Goal: Communication & Community: Answer question/provide support

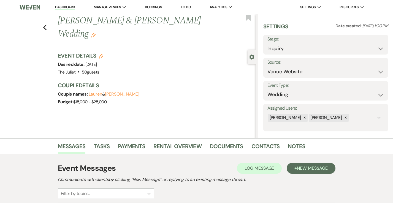
select select "5"
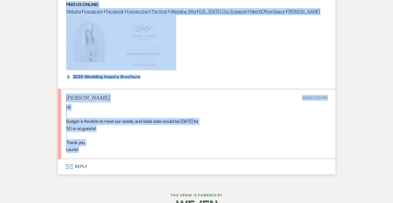
scroll to position [529, 0]
click at [167, 122] on div "Hi! Budget is flexibile to meet our needs, and ideal date would be [DATE] for 5…" at bounding box center [196, 128] width 261 height 49
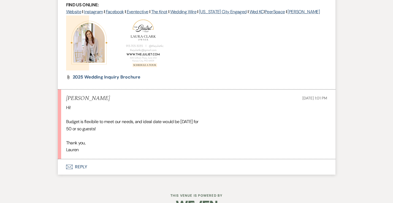
click at [80, 159] on button "Envelope Reply" at bounding box center [197, 166] width 278 height 15
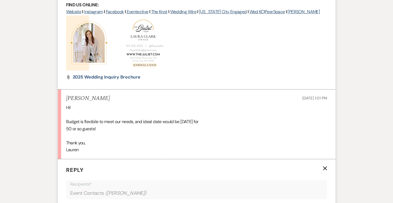
scroll to position [629, 0]
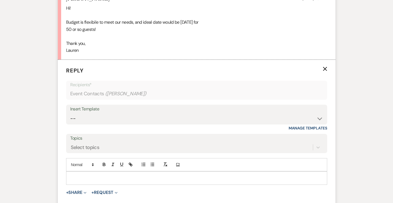
click at [81, 175] on p at bounding box center [197, 178] width 253 height 6
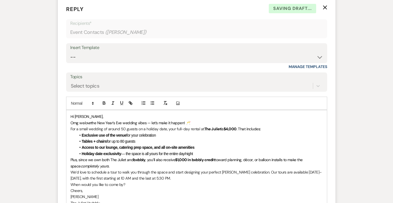
scroll to position [697, 0]
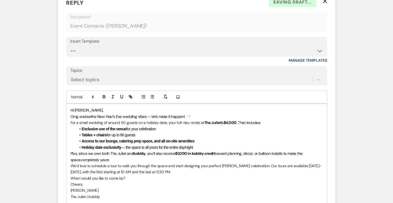
click at [93, 107] on p "Hi [PERSON_NAME]," at bounding box center [197, 110] width 253 height 6
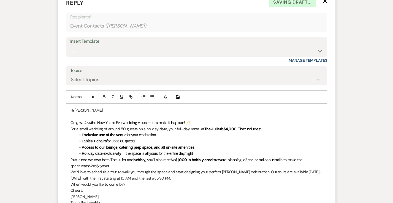
click at [198, 120] on p "Omg we love the New Year’s Eve wedding vibes — let’s make it happen! 🥂" at bounding box center [197, 123] width 253 height 6
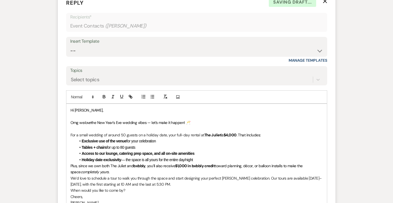
click at [216, 157] on li "Holiday date exclusivity — the space is all yours for the entire day/night" at bounding box center [199, 160] width 247 height 6
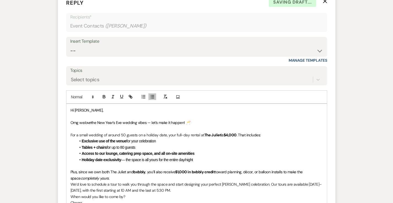
click at [128, 169] on p "Plus, since we own both The [PERSON_NAME] and bxbbly , you’ll also receive $1,0…" at bounding box center [197, 175] width 253 height 12
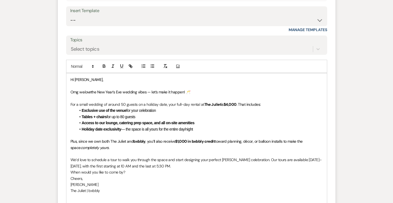
scroll to position [734, 0]
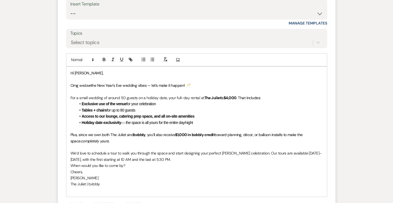
click at [166, 150] on p "We’d love to schedule a tour to walk you through the space and start designing …" at bounding box center [197, 156] width 253 height 12
click at [131, 169] on p "When would you like to come by?" at bounding box center [197, 172] width 253 height 6
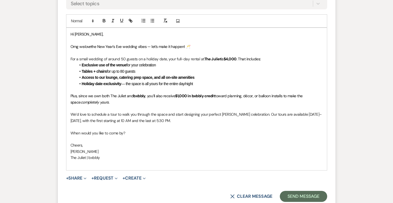
scroll to position [773, 0]
click at [289, 191] on button "Send Message" at bounding box center [303, 196] width 47 height 11
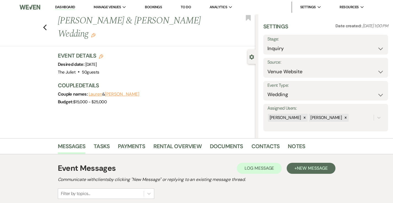
scroll to position [0, 0]
click at [47, 24] on icon "Previous" at bounding box center [45, 27] width 4 height 7
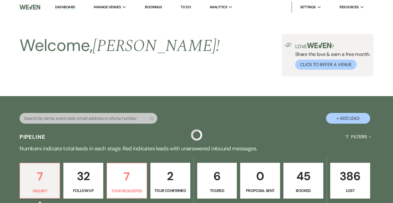
scroll to position [220, 0]
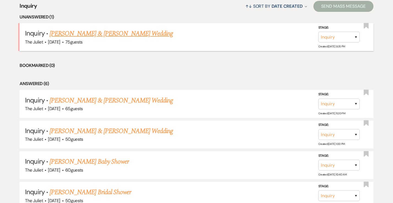
click at [136, 34] on link "[PERSON_NAME] & [PERSON_NAME] Wedding" at bounding box center [112, 34] width 124 height 10
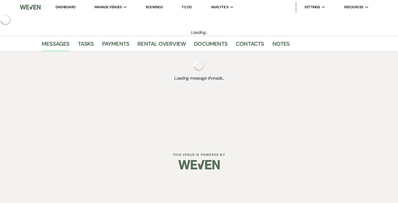
select select "5"
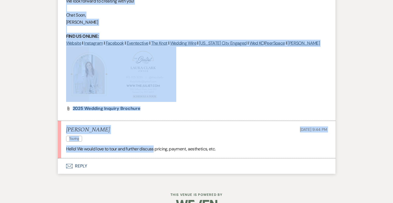
scroll to position [498, 0]
drag, startPoint x: 68, startPoint y: 136, endPoint x: 221, endPoint y: 137, distance: 153.0
copy ul "loremip Dolo Sit 93, 8748, 5:37 AM Cons : Adipisci Elit (Seddoe) Tempo : Incidi…"
click at [81, 159] on button "Envelope Reply" at bounding box center [197, 166] width 278 height 15
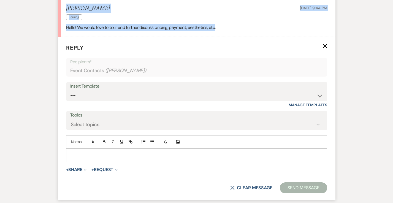
scroll to position [622, 0]
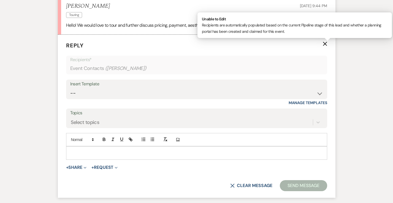
click at [83, 150] on p at bounding box center [197, 153] width 253 height 6
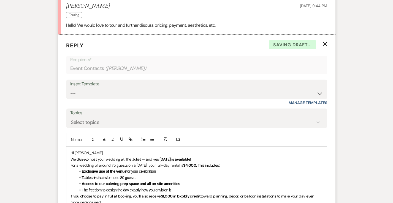
click at [92, 150] on p "Hi [PERSON_NAME]," at bounding box center [197, 153] width 253 height 6
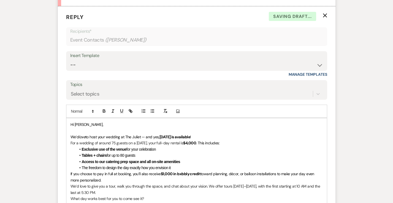
scroll to position [661, 0]
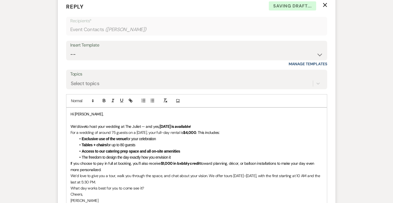
click at [213, 124] on p "We’d love to host your wedding at The Juliet — and yes, [DATE] is available !" at bounding box center [197, 127] width 253 height 6
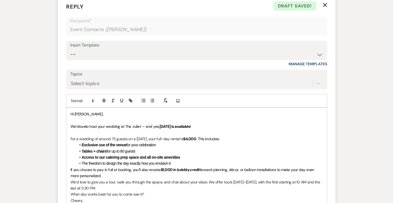
click at [176, 160] on li "The freedom to design the day exactly how you envision it" at bounding box center [199, 163] width 247 height 6
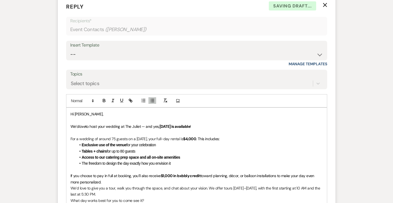
click at [124, 173] on p "If you choose to pay in full at booking, you’ll also receive $1,000 in bxbbly c…" at bounding box center [197, 179] width 253 height 12
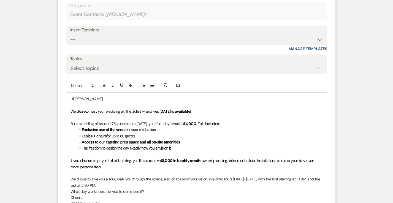
scroll to position [677, 0]
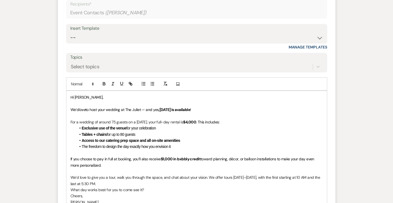
click at [122, 175] on p "We’d love to give you a tour, walk you through the space, and chat about your v…" at bounding box center [197, 181] width 253 height 12
click at [148, 193] on p "What day works best for you to come see it?" at bounding box center [197, 196] width 253 height 6
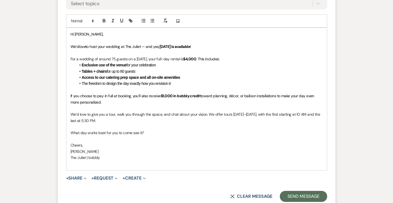
scroll to position [744, 0]
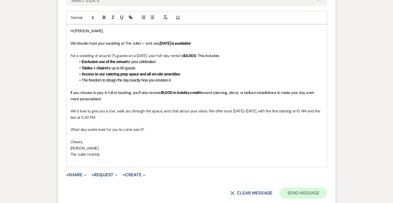
click at [290, 188] on button "Send Message" at bounding box center [303, 193] width 47 height 11
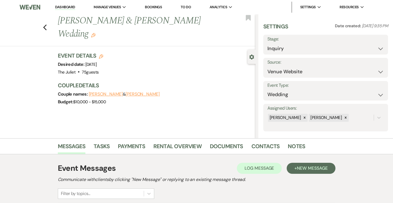
scroll to position [0, 0]
click at [47, 24] on icon "Previous" at bounding box center [45, 27] width 4 height 7
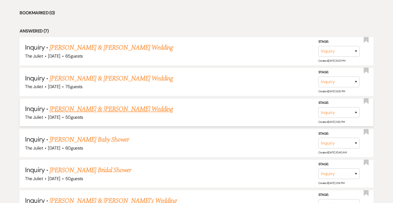
scroll to position [240, 0]
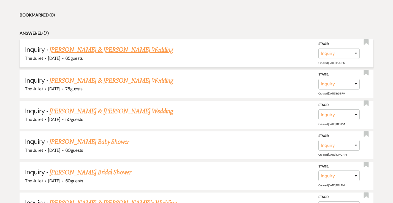
click at [109, 50] on link "[PERSON_NAME] & [PERSON_NAME] Wedding" at bounding box center [112, 50] width 124 height 10
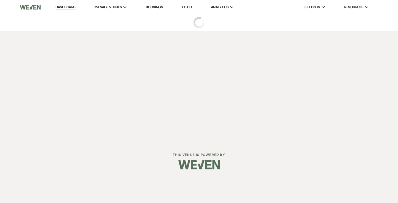
select select "5"
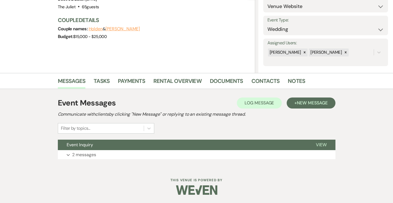
scroll to position [65, 0]
click at [92, 151] on button "Expand 2 messages" at bounding box center [197, 155] width 278 height 9
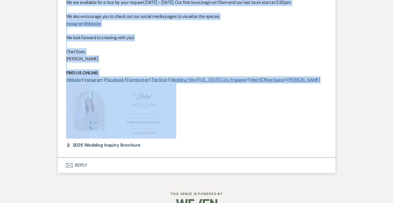
scroll to position [461, 0]
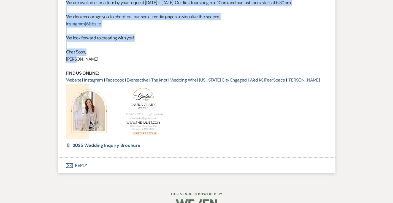
drag, startPoint x: 68, startPoint y: 90, endPoint x: 195, endPoint y: 48, distance: 134.7
copy ul "Loremi Dol 41, 0580, 91:95 SI Amet : Consec (Adipis) Elits : Doeius & Tempor'i …"
click at [84, 158] on button "Envelope Reply" at bounding box center [197, 165] width 278 height 15
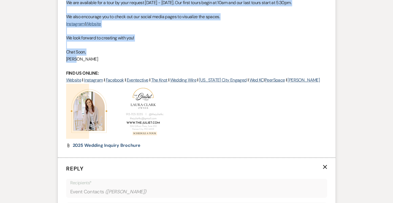
scroll to position [585, 0]
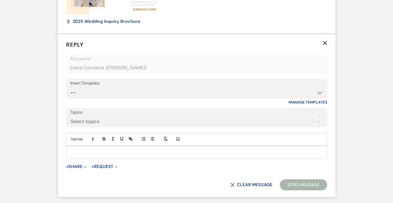
click at [87, 149] on p at bounding box center [197, 152] width 253 height 6
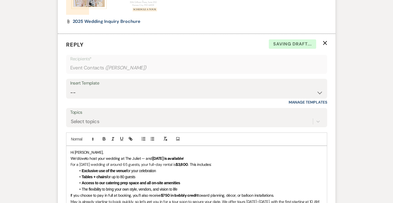
click at [126, 149] on p "Hi [PERSON_NAME]," at bounding box center [197, 152] width 253 height 6
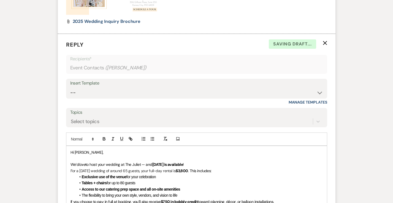
click at [212, 162] on p "We’d love to host your wedding at The Juliet — and [DATE] is available !" at bounding box center [197, 165] width 253 height 6
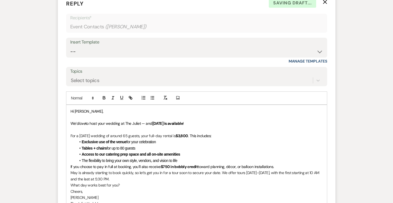
scroll to position [634, 0]
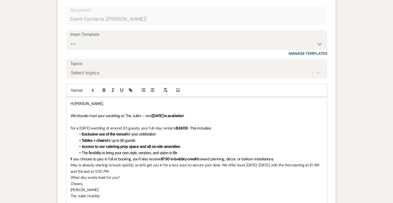
click at [186, 150] on li "The flexibility to bring your own style, vendors, and vision to life" at bounding box center [199, 153] width 247 height 6
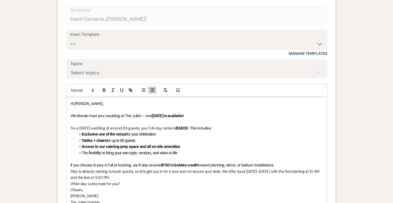
click at [280, 162] on p "If you choose to pay in full at booking, you’ll also receive $750 in bxbbly cre…" at bounding box center [197, 165] width 253 height 6
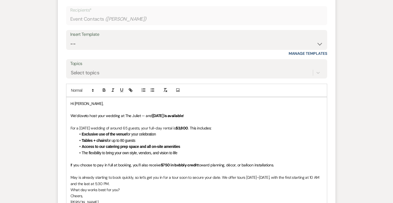
click at [111, 175] on p "May is already starting to book quickly, so let’s get you in for a tour soon to…" at bounding box center [197, 181] width 253 height 12
click at [124, 193] on p "What day works best for you?" at bounding box center [197, 196] width 253 height 6
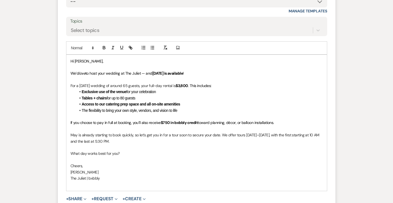
scroll to position [680, 0]
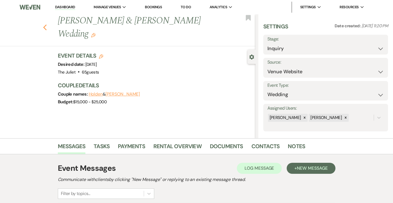
scroll to position [0, 0]
click at [47, 24] on icon "Previous" at bounding box center [45, 27] width 4 height 7
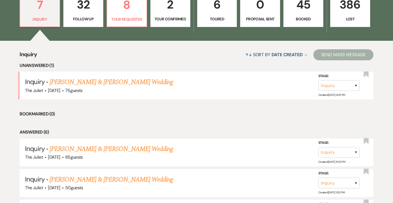
scroll to position [124, 0]
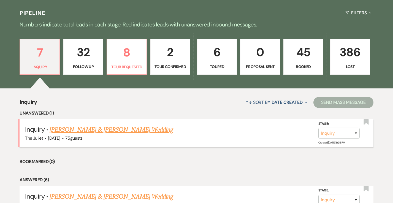
click at [120, 126] on link "[PERSON_NAME] & [PERSON_NAME] Wedding" at bounding box center [112, 130] width 124 height 10
select select "5"
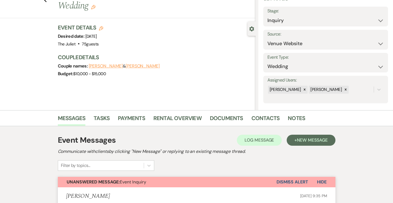
scroll to position [16, 0]
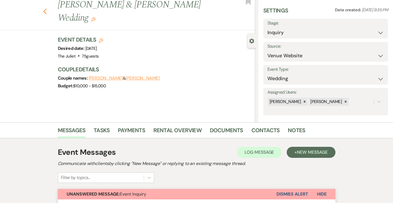
click at [47, 9] on use "button" at bounding box center [45, 12] width 4 height 6
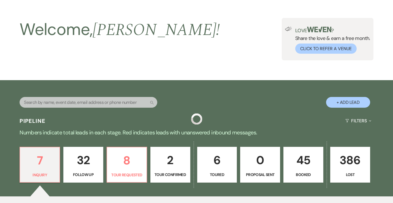
scroll to position [124, 0]
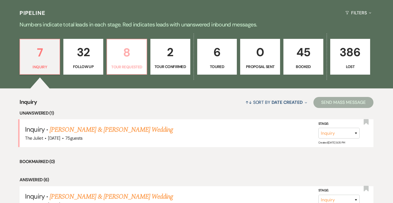
click at [132, 59] on p "8" at bounding box center [127, 52] width 33 height 18
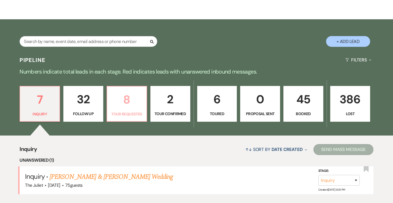
select select "2"
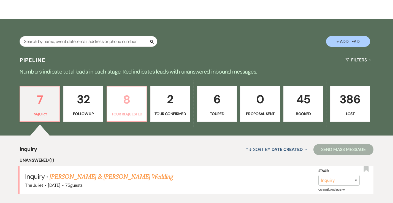
select select "2"
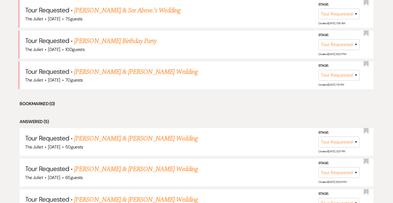
scroll to position [244, 0]
click at [126, 72] on link "[PERSON_NAME] & [PERSON_NAME] Wedding" at bounding box center [136, 72] width 124 height 10
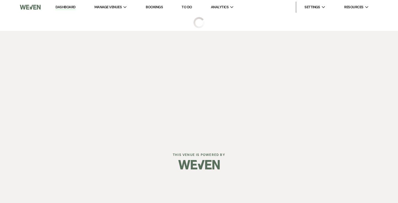
select select "2"
select select "5"
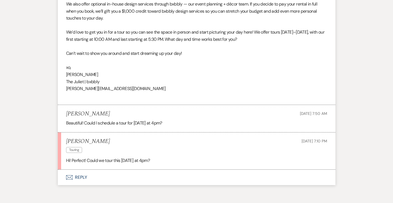
scroll to position [906, 0]
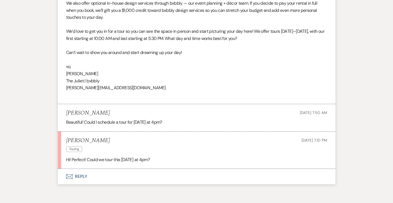
click at [79, 169] on button "Envelope Reply" at bounding box center [197, 176] width 278 height 15
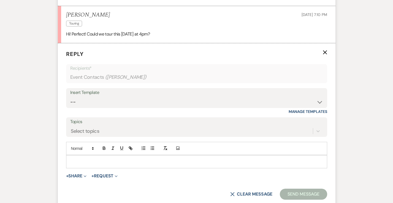
click at [90, 159] on p at bounding box center [197, 162] width 253 height 6
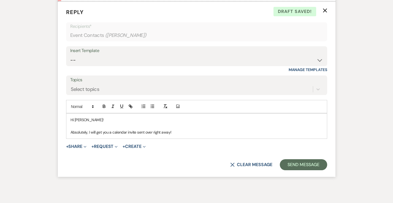
scroll to position [1074, 0]
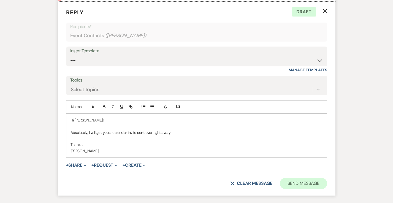
click at [307, 178] on button "Send Message" at bounding box center [303, 183] width 47 height 11
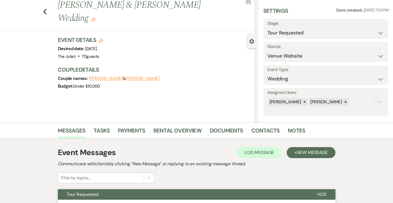
scroll to position [14, 0]
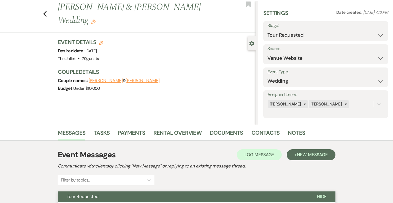
click at [141, 80] on button "[PERSON_NAME]" at bounding box center [143, 81] width 34 height 4
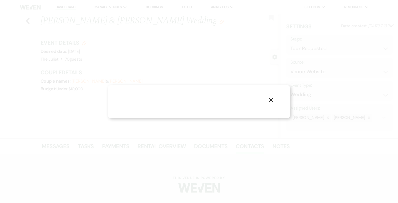
select select "1"
select select "text"
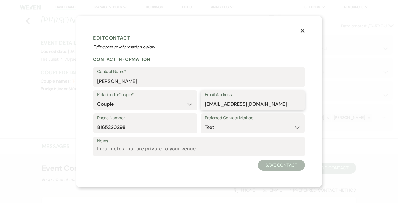
drag, startPoint x: 205, startPoint y: 105, endPoint x: 270, endPoint y: 103, distance: 64.6
click at [302, 33] on icon "X" at bounding box center [302, 30] width 5 height 5
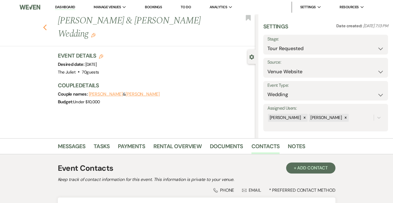
click at [46, 28] on icon "Previous" at bounding box center [45, 27] width 4 height 7
select select "2"
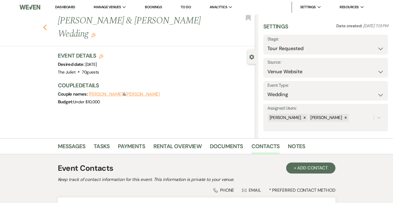
select select "2"
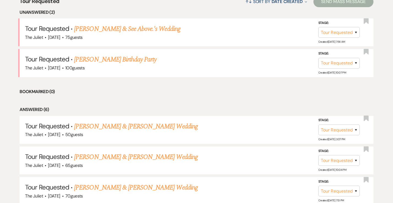
scroll to position [224, 0]
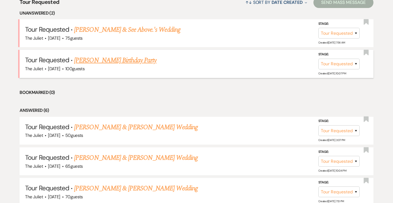
click at [124, 61] on link "[PERSON_NAME] Birthday Party" at bounding box center [115, 60] width 82 height 10
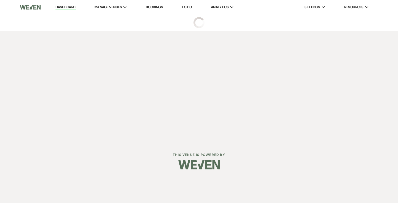
select select "2"
select select "5"
select select "4"
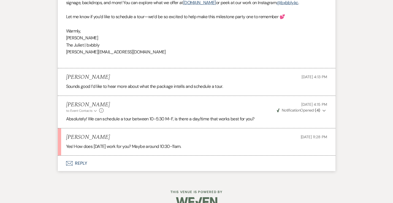
scroll to position [765, 0]
click at [79, 156] on button "Envelope Reply" at bounding box center [197, 163] width 278 height 15
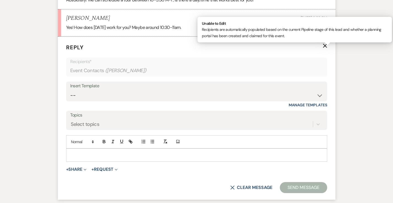
scroll to position [889, 0]
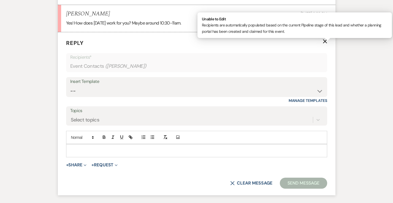
click at [83, 148] on p at bounding box center [197, 151] width 253 height 6
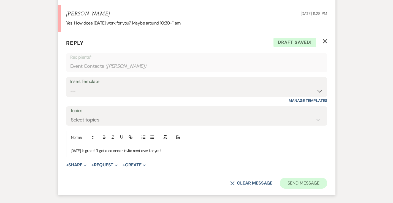
click at [306, 178] on button "Send Message" at bounding box center [303, 183] width 47 height 11
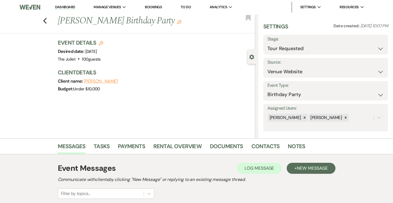
scroll to position [0, 0]
click at [99, 83] on button "[PERSON_NAME]" at bounding box center [101, 81] width 34 height 4
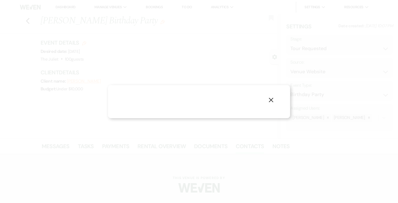
select select "1"
select select "phone"
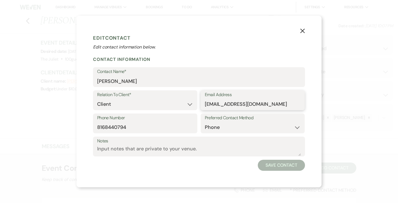
drag, startPoint x: 205, startPoint y: 104, endPoint x: 259, endPoint y: 106, distance: 54.1
click at [302, 31] on use "button" at bounding box center [302, 31] width 4 height 4
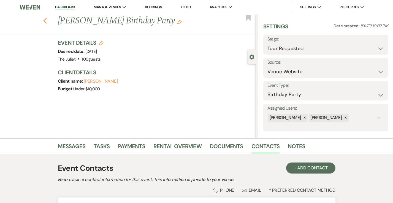
click at [47, 22] on icon "Previous" at bounding box center [45, 21] width 4 height 7
select select "2"
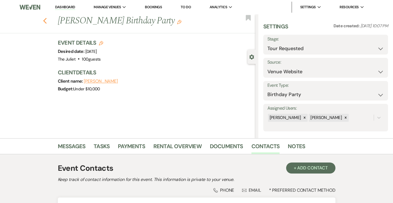
select select "2"
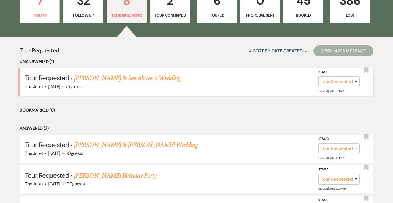
scroll to position [172, 0]
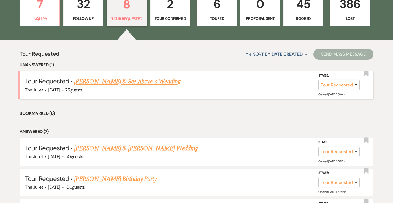
click at [127, 83] on link "[PERSON_NAME] & See Above.'s Wedding" at bounding box center [127, 82] width 106 height 10
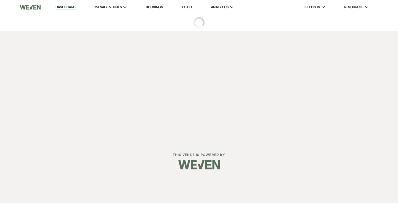
select select "2"
select select "5"
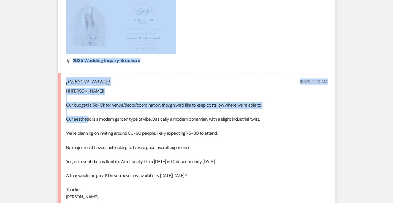
scroll to position [550, 0]
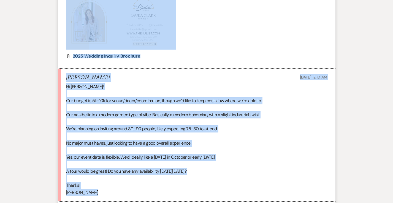
drag, startPoint x: 66, startPoint y: 67, endPoint x: 207, endPoint y: 183, distance: 182.8
copy ul "Loremip Dolor Sit 60, 7158, 5:35 AM Cons : Adipisc Elits (Doeius) Tempo : Inci …"
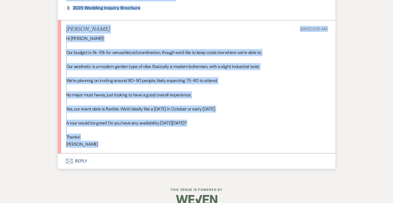
scroll to position [598, 0]
click at [82, 154] on button "Envelope Reply" at bounding box center [197, 161] width 278 height 15
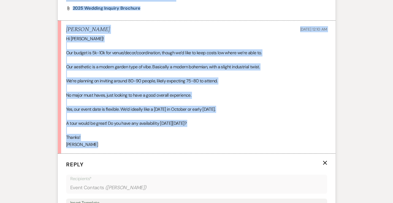
scroll to position [722, 0]
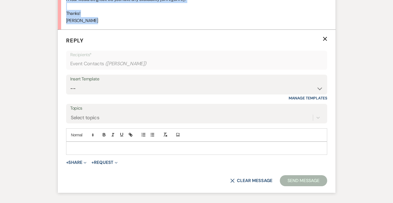
click at [80, 145] on p at bounding box center [197, 148] width 253 height 6
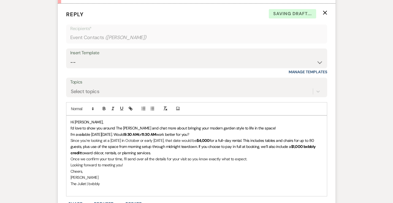
scroll to position [750, 0]
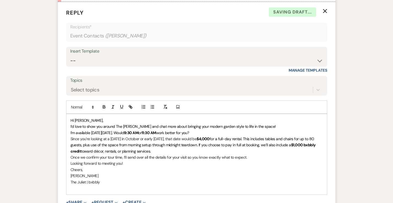
click at [94, 117] on p "Hi [PERSON_NAME]," at bounding box center [197, 120] width 253 height 6
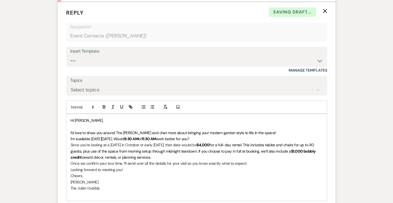
click at [261, 130] on p "I’d love to show you around The [PERSON_NAME] and chat more about bringing your…" at bounding box center [197, 133] width 253 height 6
drag, startPoint x: 224, startPoint y: 122, endPoint x: 218, endPoint y: 121, distance: 6.6
click at [218, 130] on span "I’d love to show you around The [PERSON_NAME] and chat more about bringing your…" at bounding box center [174, 132] width 206 height 5
click at [271, 130] on p "I’d love to show you around The [PERSON_NAME] and chat more about bringing your…" at bounding box center [197, 133] width 253 height 6
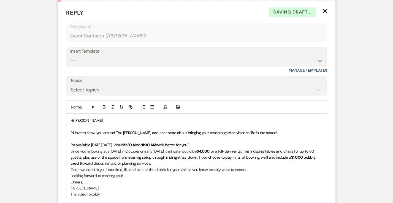
click at [223, 142] on p "I’m available [DATE][DATE]. Would 9:30 AM or 11:30 AM work better for you?" at bounding box center [197, 145] width 253 height 6
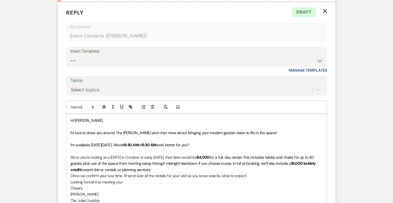
click at [187, 157] on p "Since you’re looking at a [DATE] in October or early [DATE], that date would be…" at bounding box center [197, 163] width 253 height 18
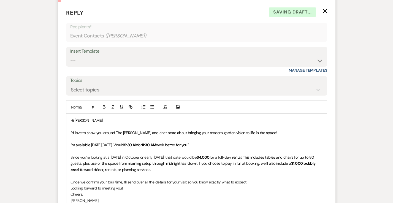
click at [255, 179] on p "Once we confirm your tour time, I’ll send over all the details for your visit s…" at bounding box center [197, 182] width 253 height 6
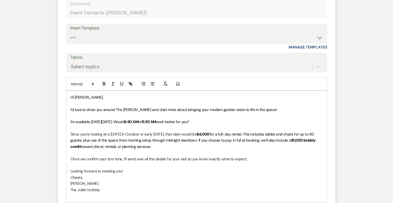
scroll to position [777, 0]
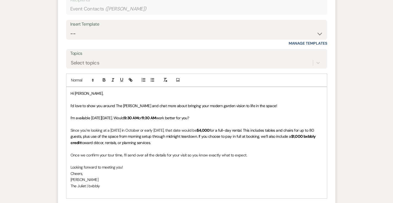
click at [127, 164] on p "Looking forward to meeting you!" at bounding box center [197, 167] width 253 height 6
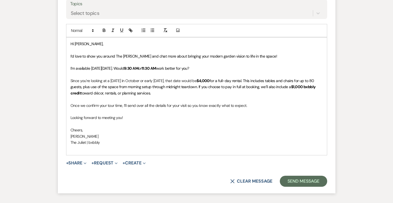
scroll to position [831, 0]
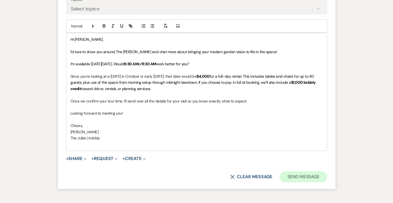
click at [300, 172] on button "Send Message" at bounding box center [303, 177] width 47 height 11
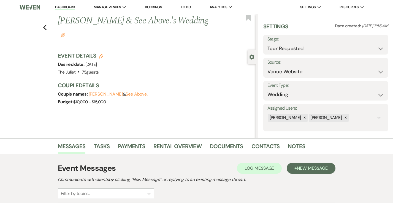
scroll to position [0, 0]
click at [45, 19] on div "Previous [PERSON_NAME] & See Above.'s Wedding Edit Bookmark" at bounding box center [126, 30] width 259 height 32
click at [47, 24] on icon "Previous" at bounding box center [45, 27] width 4 height 7
select select "2"
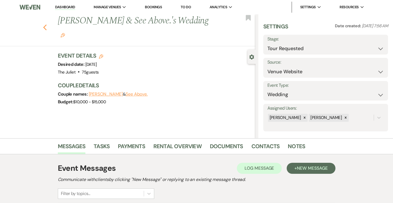
select select "2"
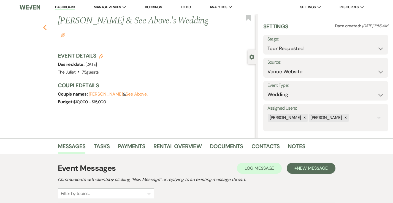
select select "2"
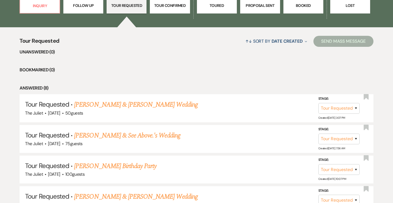
scroll to position [187, 0]
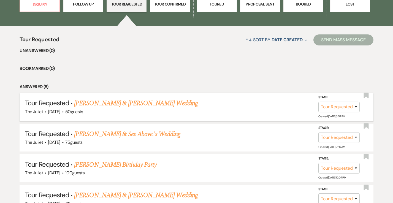
click at [128, 103] on link "[PERSON_NAME] & [PERSON_NAME] Wedding" at bounding box center [136, 103] width 124 height 10
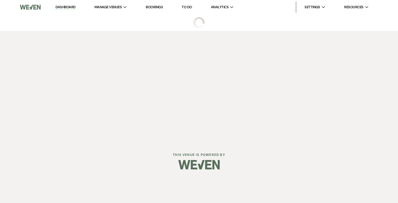
select select "2"
select select "5"
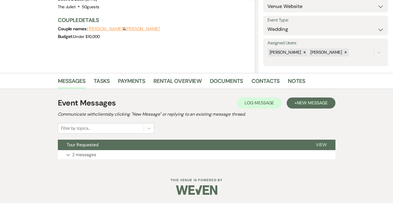
scroll to position [65, 0]
click at [84, 156] on p "2 messages" at bounding box center [84, 155] width 24 height 7
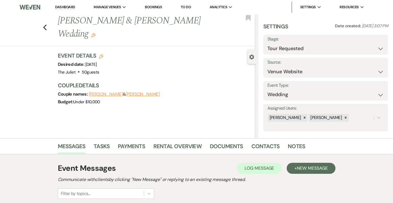
scroll to position [0, 0]
click at [46, 25] on use "button" at bounding box center [45, 28] width 4 height 6
select select "2"
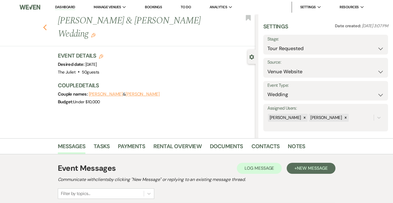
select select "2"
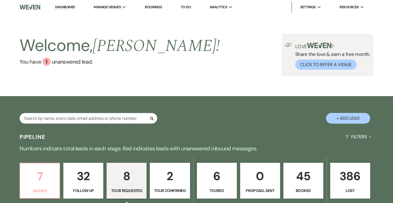
click at [47, 170] on p "7" at bounding box center [39, 176] width 33 height 18
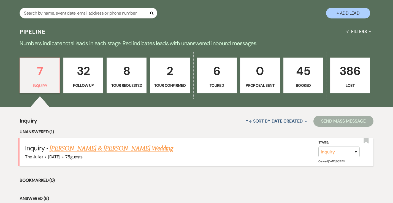
scroll to position [108, 0]
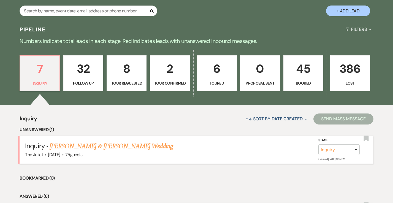
click at [138, 144] on link "[PERSON_NAME] & [PERSON_NAME] Wedding" at bounding box center [112, 146] width 124 height 10
select select "5"
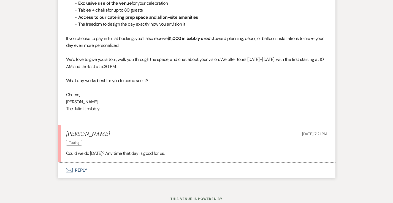
scroll to position [709, 0]
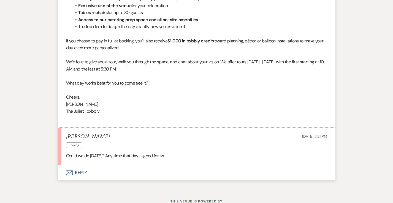
click at [77, 165] on button "Envelope Reply" at bounding box center [197, 172] width 278 height 15
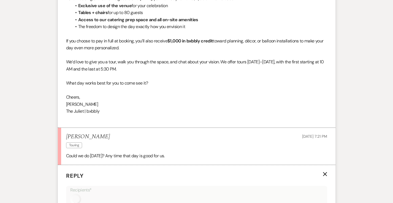
scroll to position [835, 0]
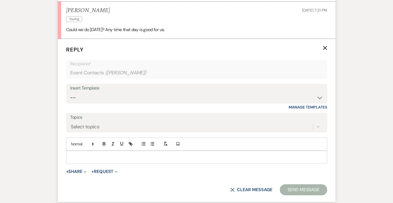
click at [121, 154] on p at bounding box center [197, 157] width 253 height 6
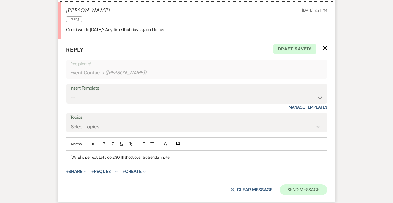
click at [311, 184] on button "Send Message" at bounding box center [303, 189] width 47 height 11
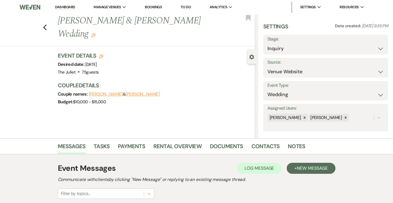
scroll to position [0, 0]
click at [130, 92] on button "[PERSON_NAME]" at bounding box center [143, 94] width 34 height 4
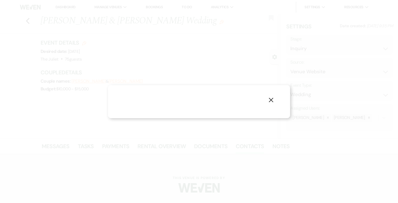
select select "1"
select select "text"
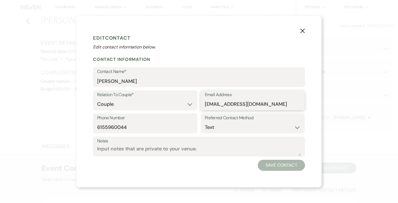
drag, startPoint x: 259, startPoint y: 104, endPoint x: 205, endPoint y: 104, distance: 54.3
click at [302, 34] on button "X" at bounding box center [302, 31] width 8 height 10
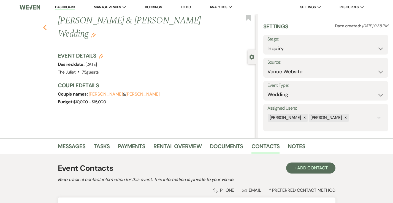
click at [47, 25] on use "button" at bounding box center [45, 28] width 4 height 6
